Goal: Task Accomplishment & Management: Complete application form

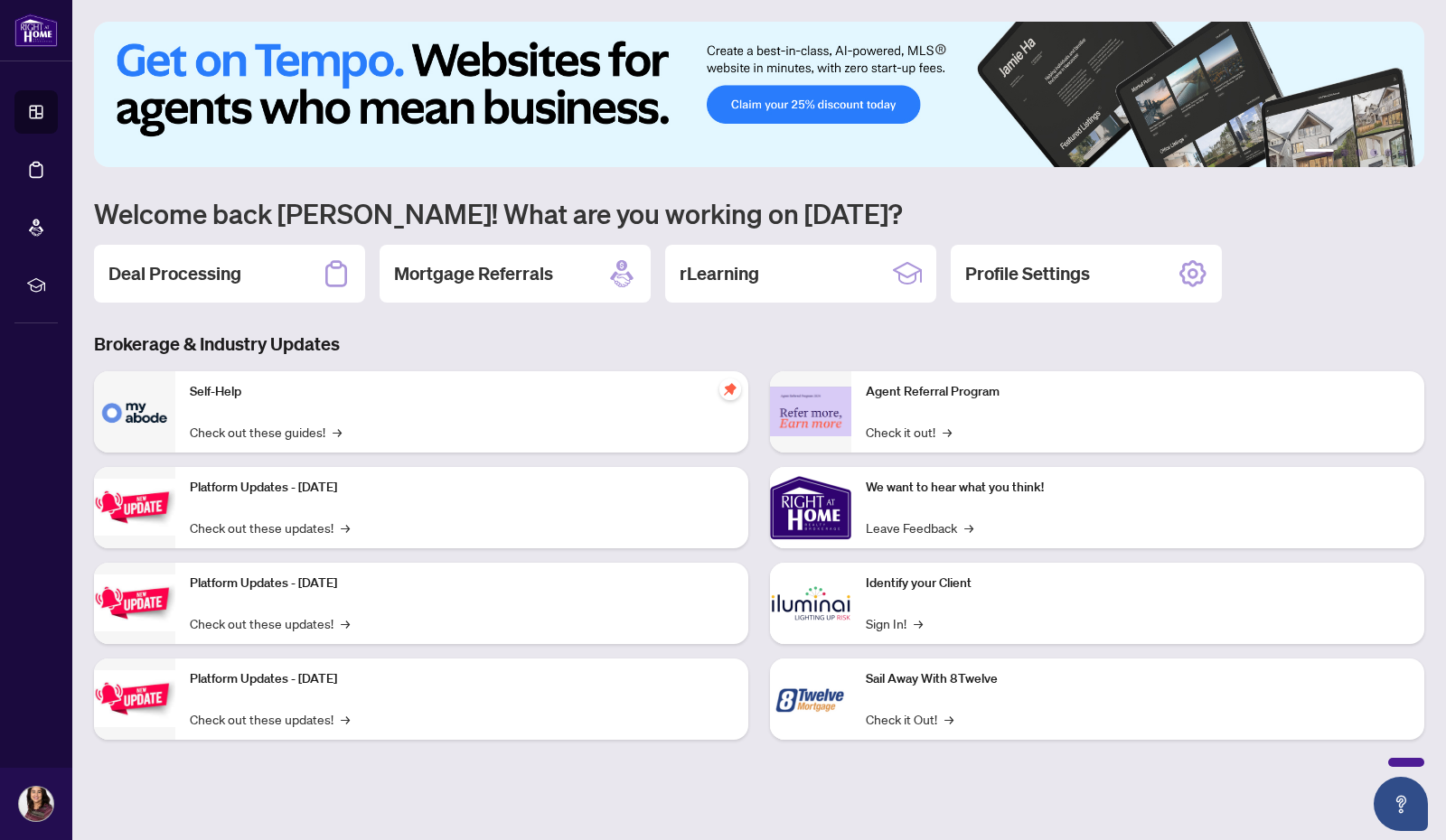
click at [164, 277] on h2 "Deal Processing" at bounding box center [174, 273] width 133 height 26
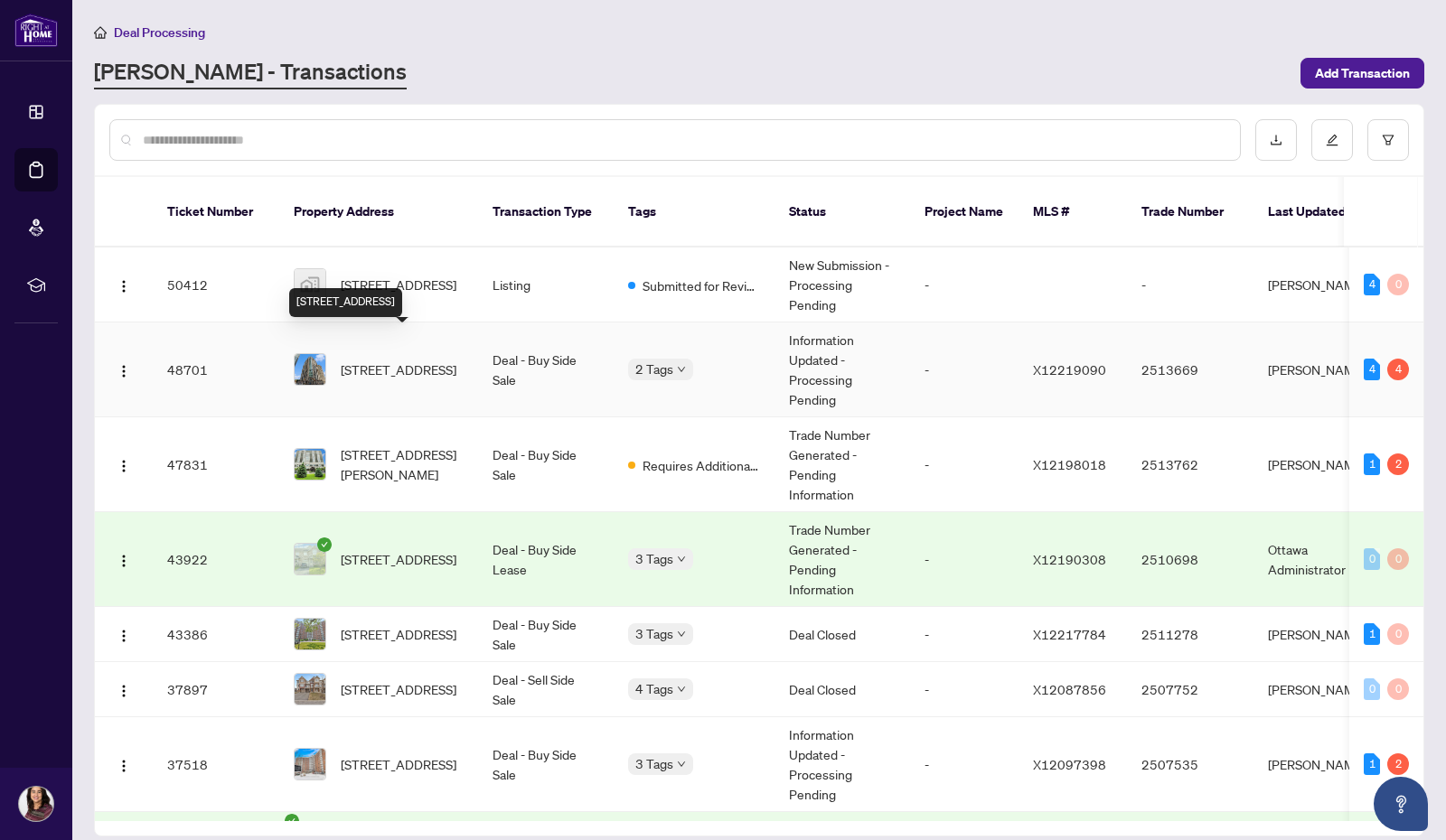
click at [367, 360] on span "[STREET_ADDRESS]" at bounding box center [398, 370] width 116 height 20
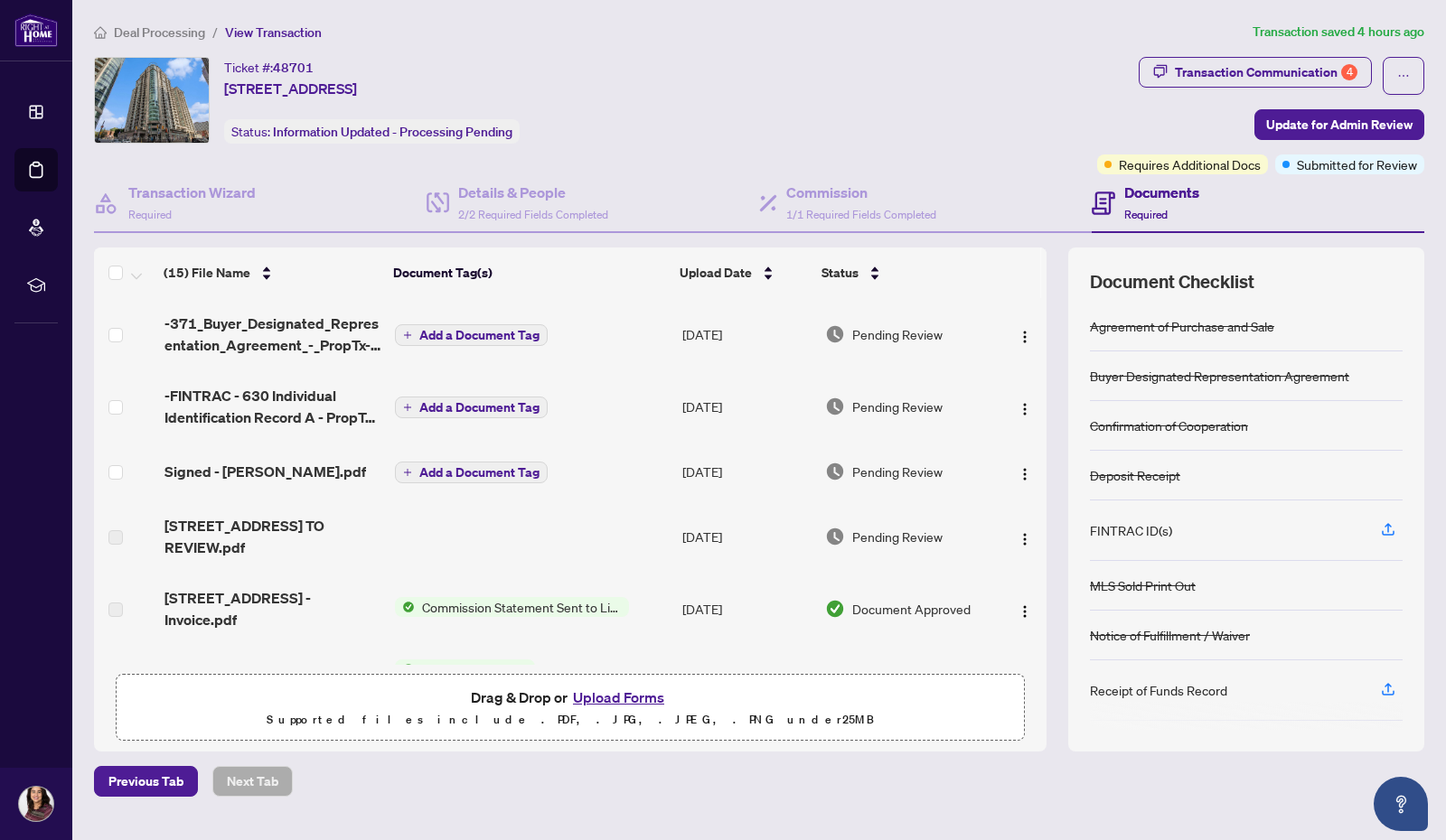
click at [639, 695] on button "Upload Forms" at bounding box center [619, 697] width 102 height 24
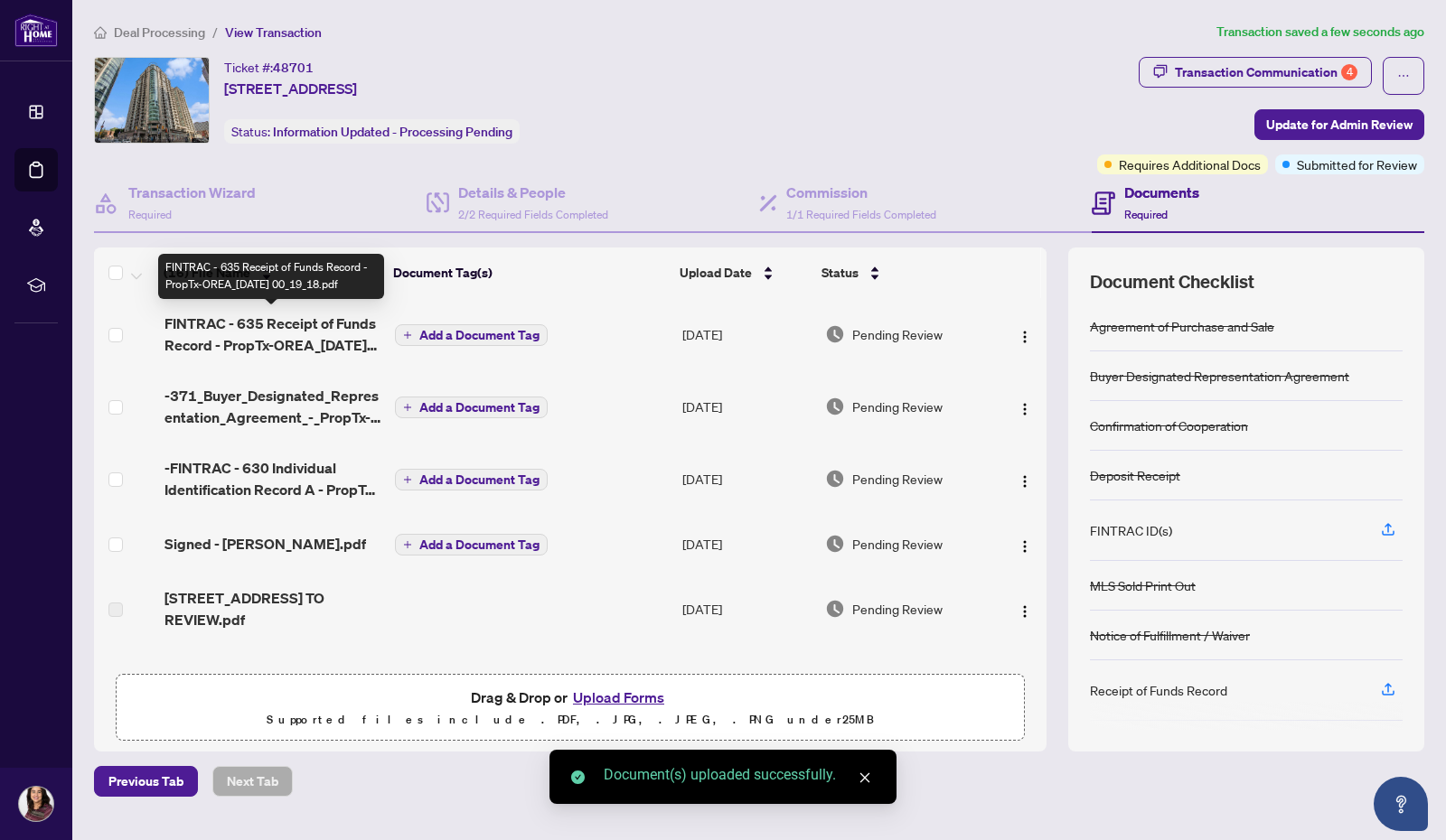
click at [311, 323] on span "FINTRAC - 635 Receipt of Funds Record - PropTx-OREA_[DATE] 00_19_18.pdf" at bounding box center [272, 334] width 216 height 43
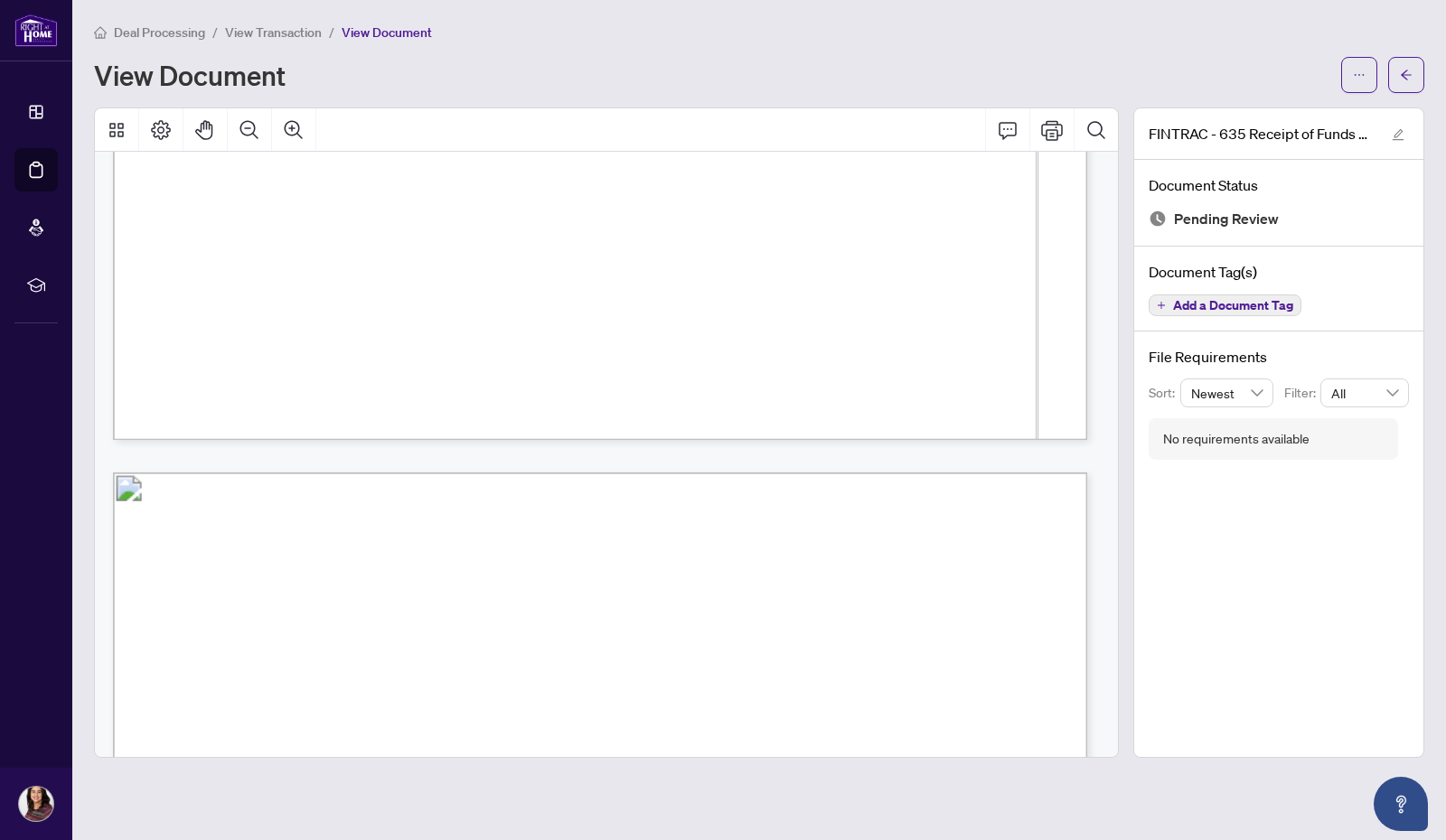
scroll to position [1265, 0]
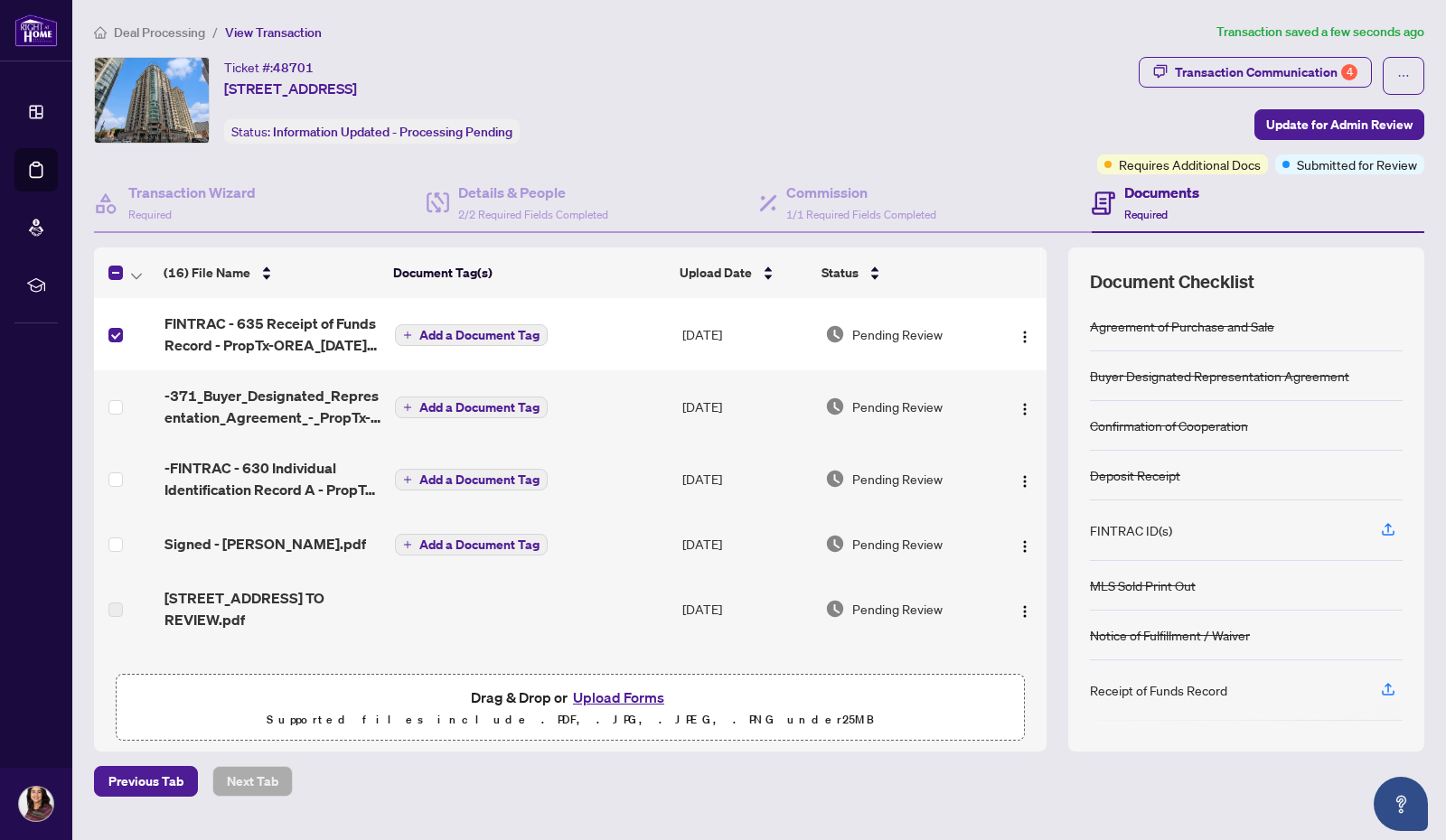
click at [1312, 117] on span "Update for Admin Review" at bounding box center [1339, 124] width 147 height 29
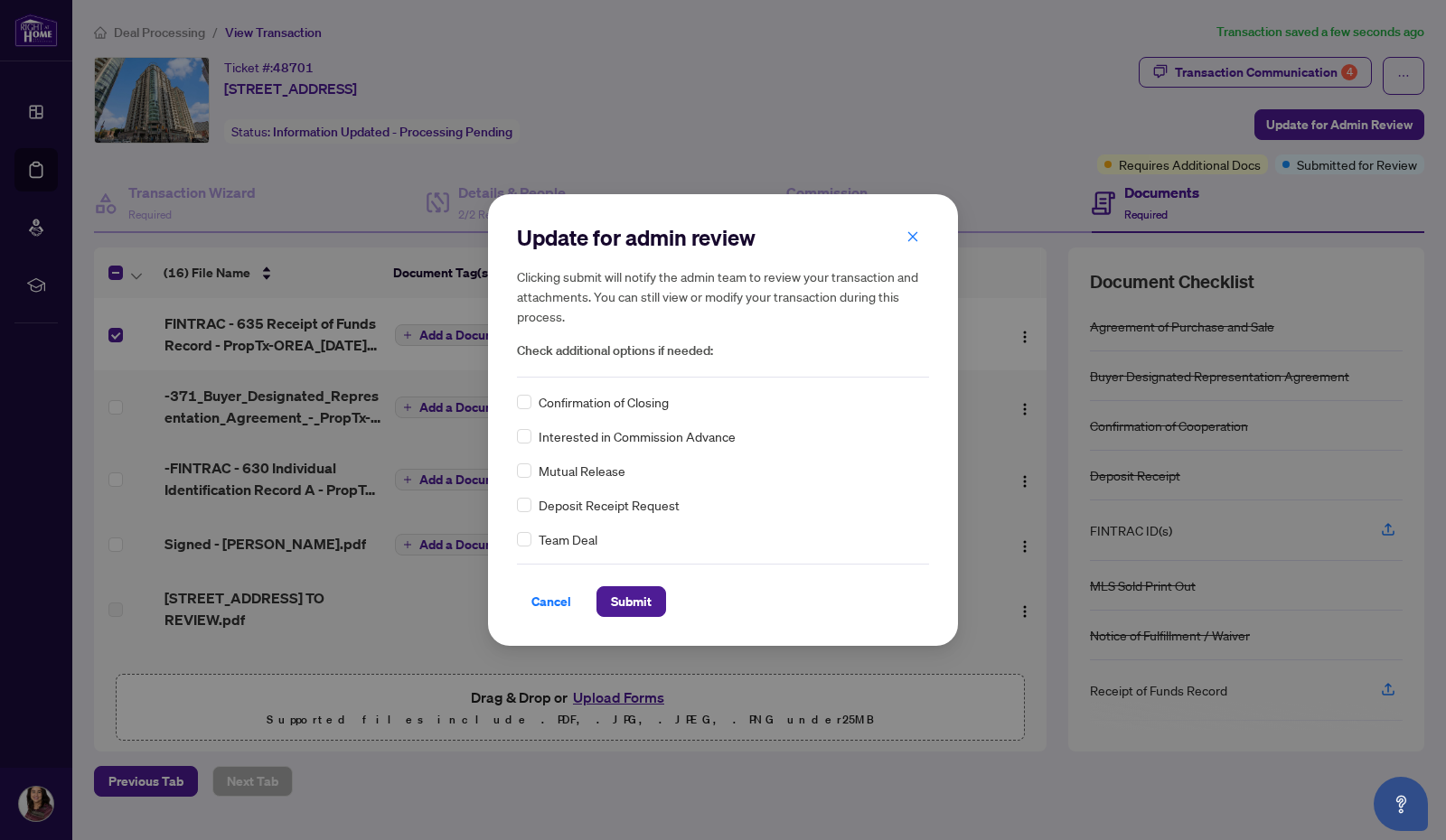
click at [644, 606] on span "Submit" at bounding box center [631, 601] width 40 height 29
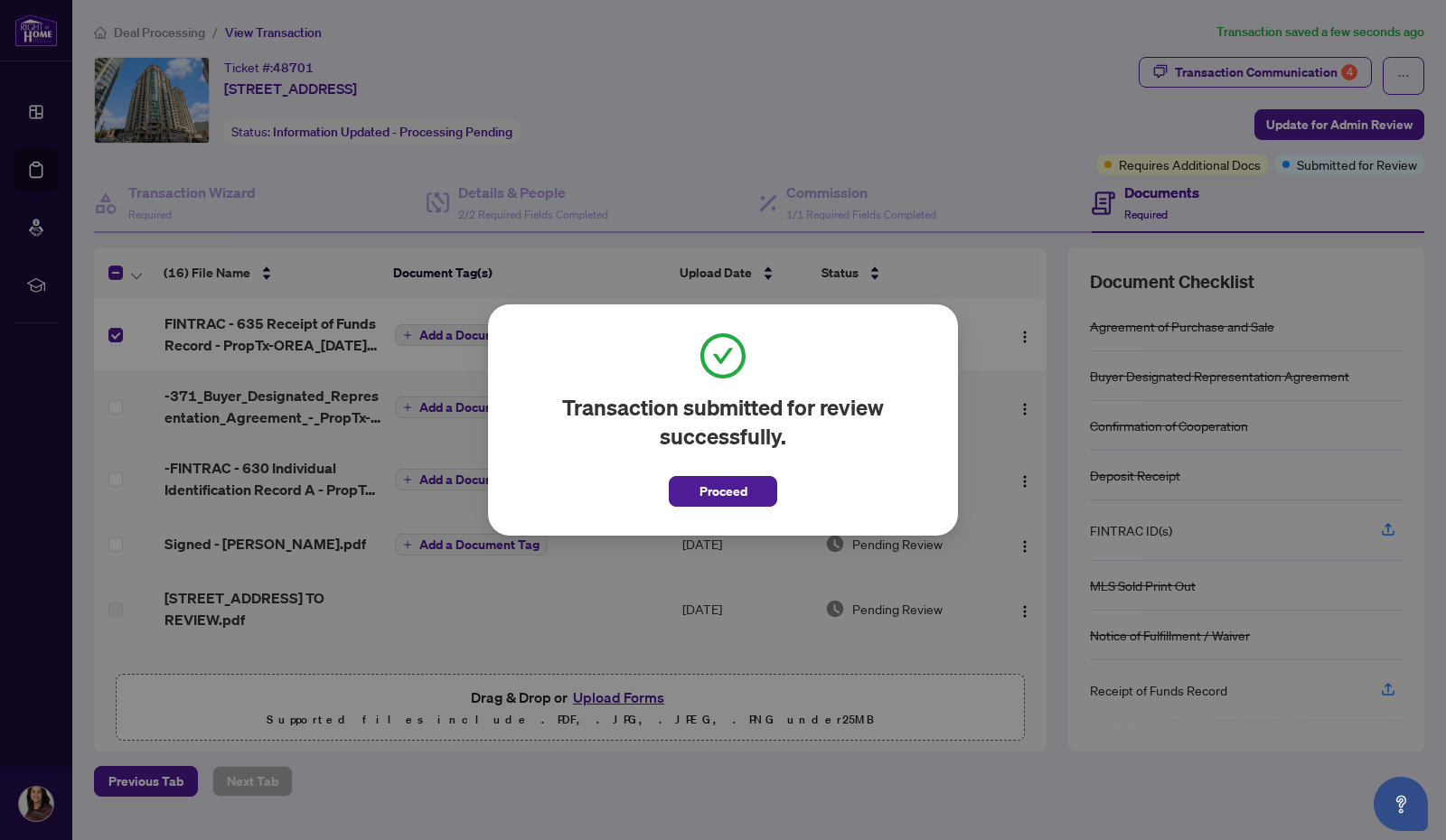
click at [734, 494] on span "Proceed" at bounding box center [723, 491] width 48 height 29
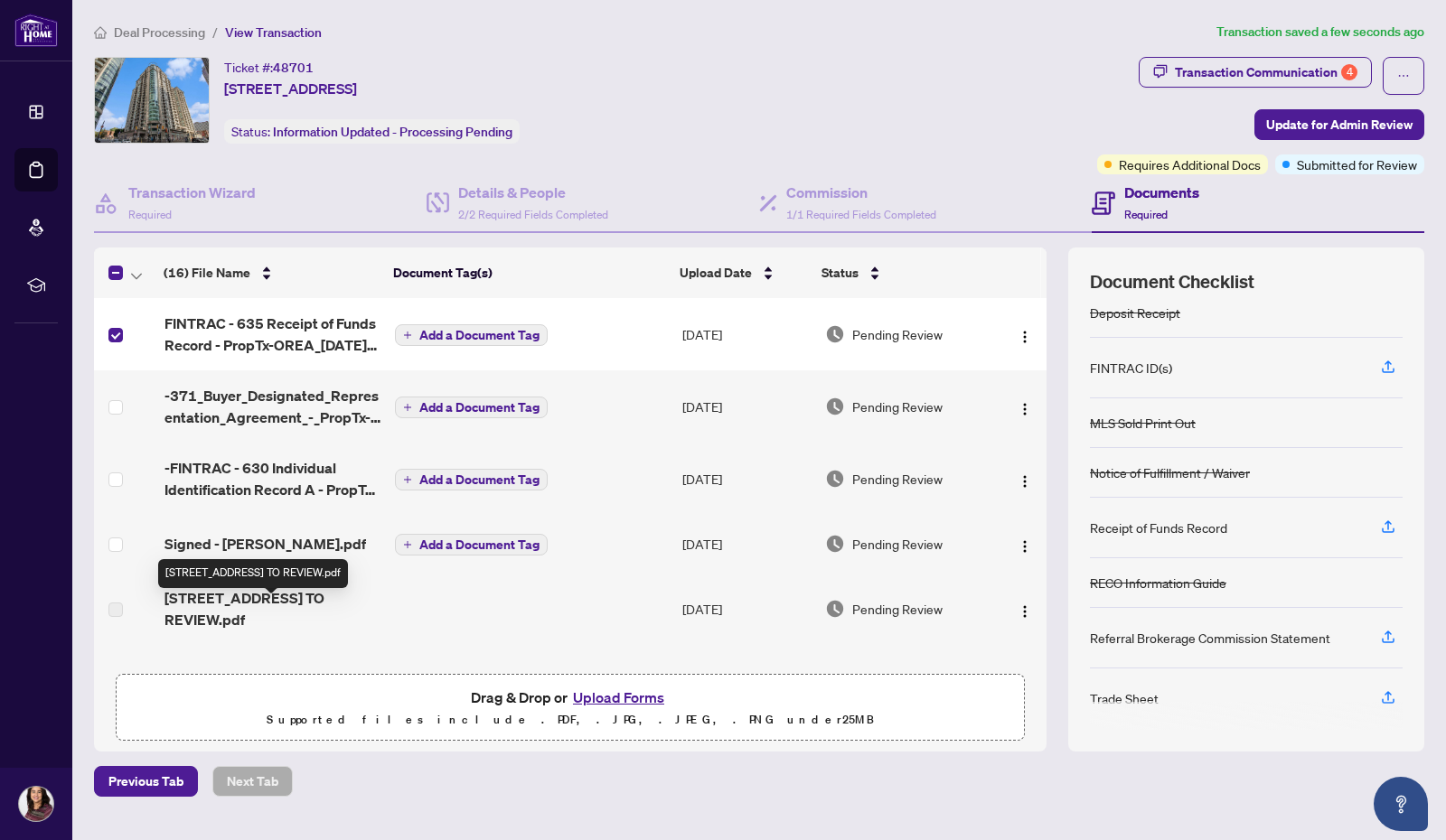
click at [250, 614] on span "[STREET_ADDRESS] TO REVIEW.pdf" at bounding box center [272, 609] width 216 height 43
click at [263, 625] on span "[STREET_ADDRESS] TO REVIEW.pdf" at bounding box center [272, 609] width 216 height 43
click at [261, 625] on span "[STREET_ADDRESS] TO REVIEW.pdf" at bounding box center [272, 609] width 216 height 43
